Goal: Task Accomplishment & Management: Manage account settings

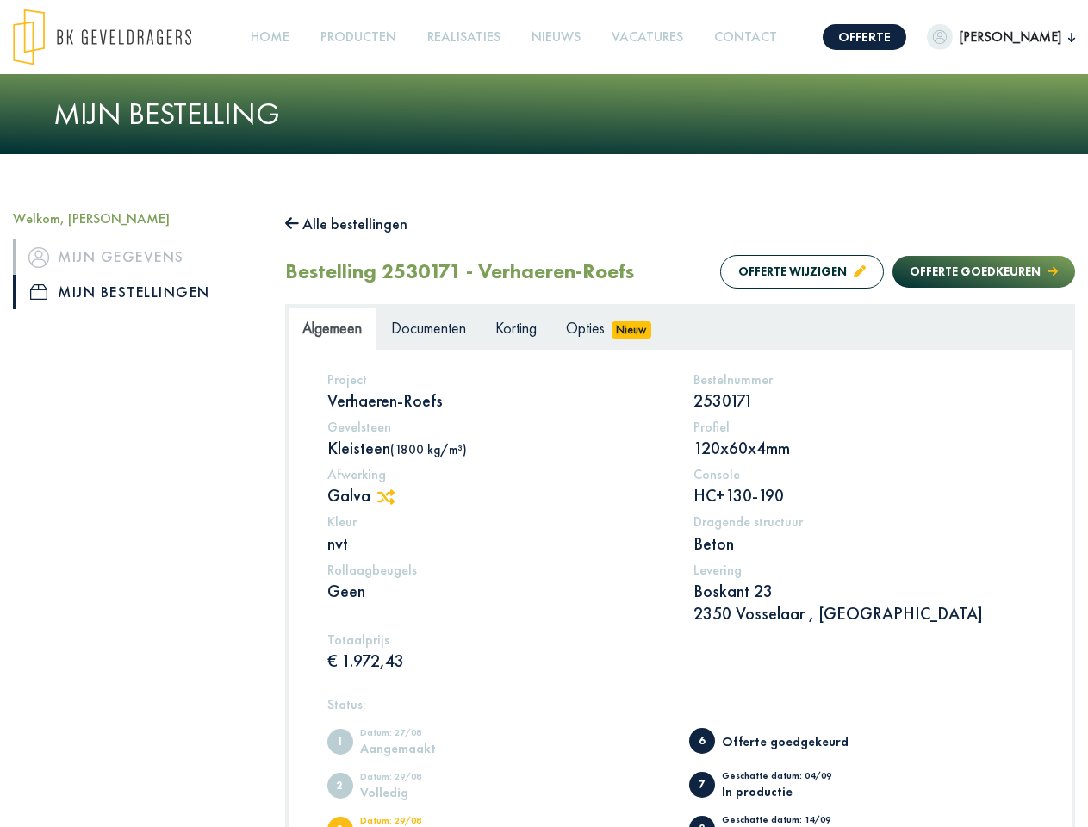
click at [119, 37] on img at bounding box center [102, 37] width 178 height 57
click at [844, 37] on link "Offerte" at bounding box center [865, 37] width 84 height 26
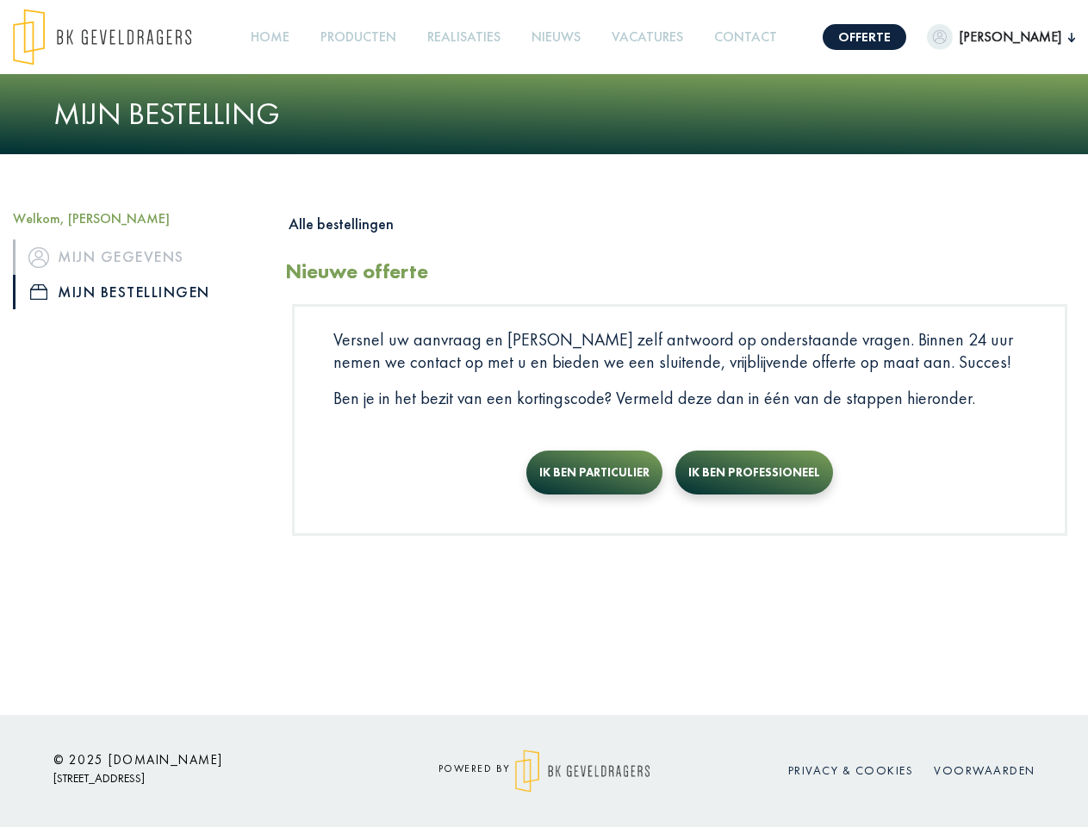
click at [982, 37] on span "[PERSON_NAME]" at bounding box center [1010, 37] width 115 height 21
click at [361, 37] on link "Producten +" at bounding box center [359, 37] width 90 height 39
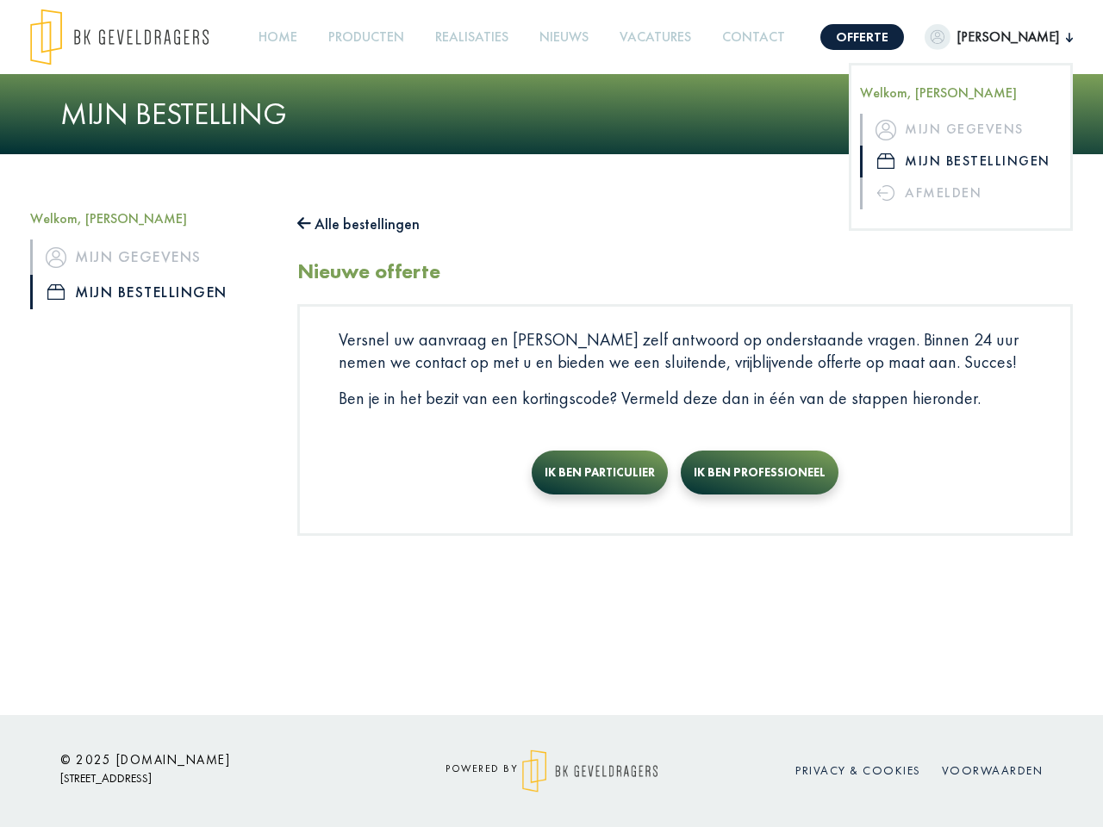
click at [355, 224] on button "Alle bestellingen" at bounding box center [358, 224] width 122 height 28
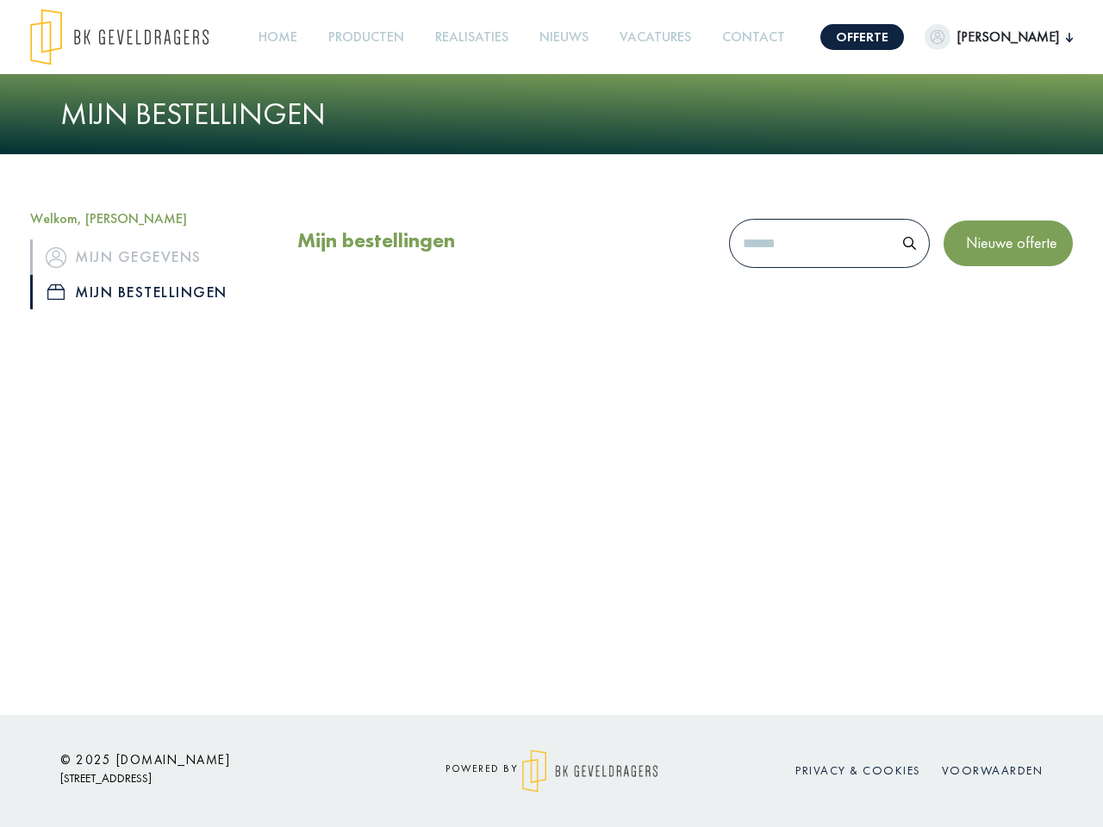
click at [785, 271] on div "Mijn bestellingen Nieuwe offerte" at bounding box center [684, 247] width 775 height 74
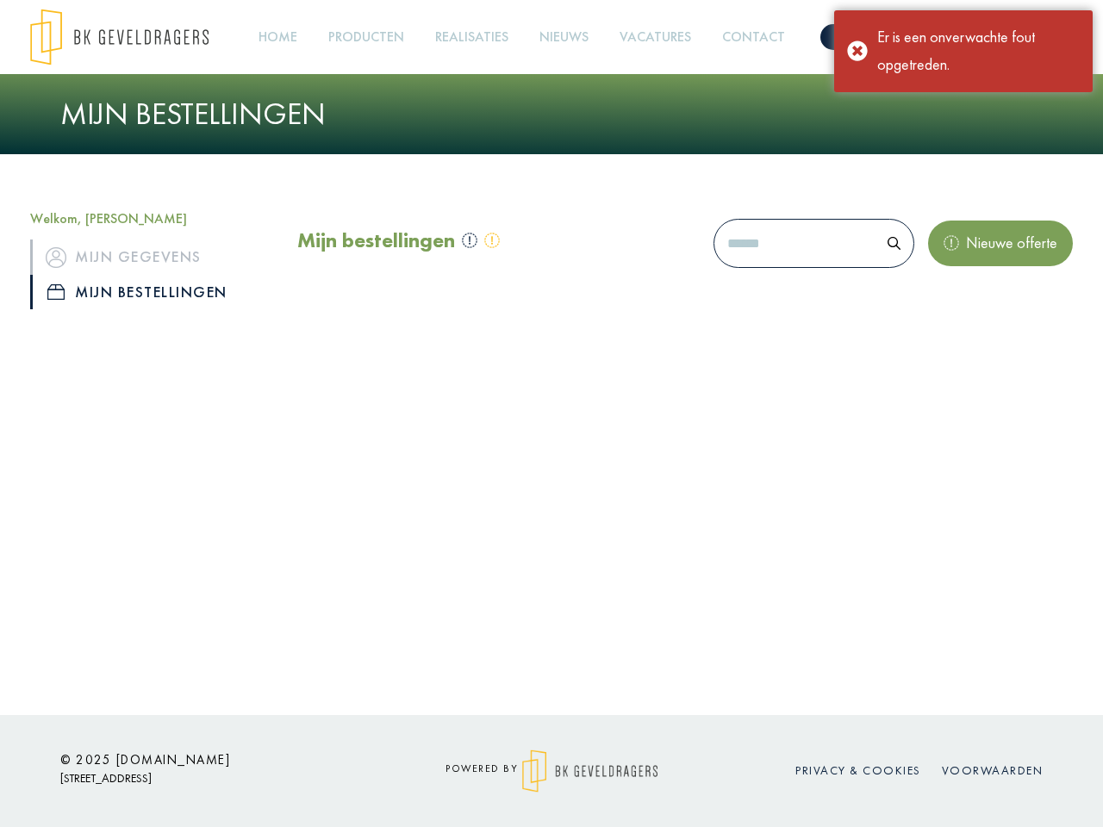
click at [967, 271] on div "Mijn bestellingen Nieuwe offerte" at bounding box center [684, 247] width 775 height 74
click at [395, 497] on div "Offerte [PERSON_NAME] Welkom, [PERSON_NAME] Mijn gegevens Mijn bestellingen Afm…" at bounding box center [551, 357] width 1103 height 715
